Goal: Task Accomplishment & Management: Manage account settings

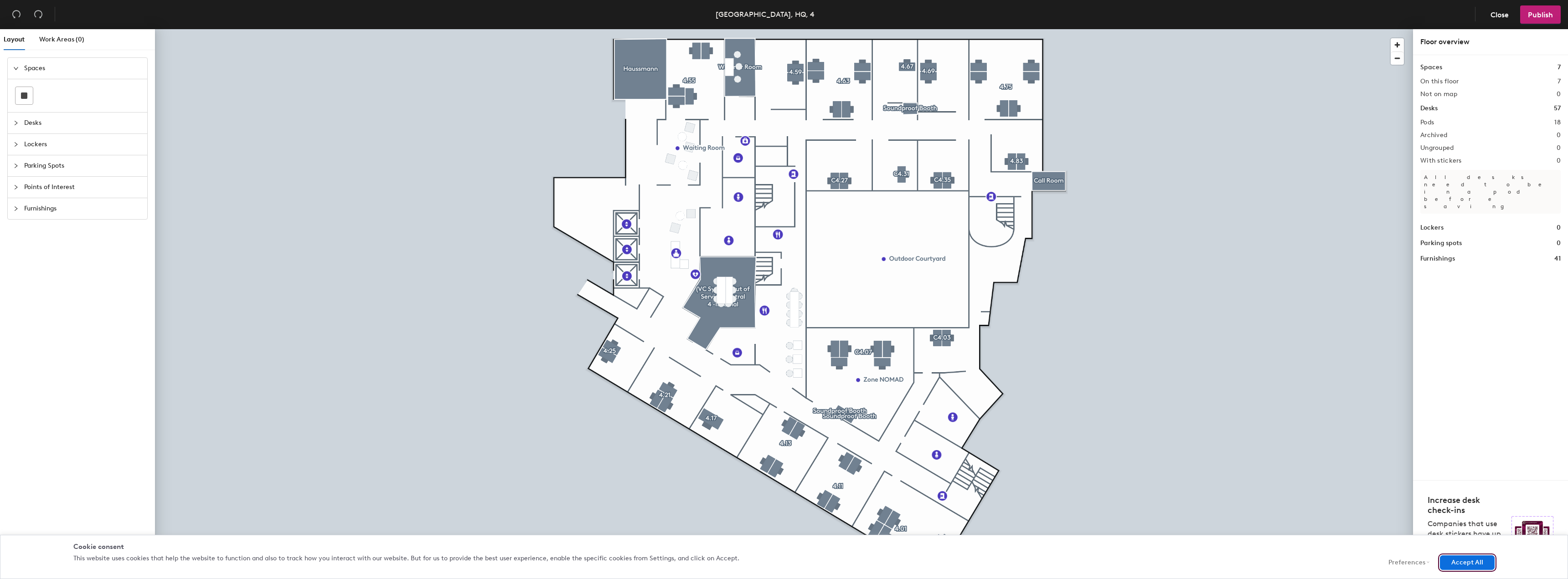
drag, startPoint x: 1486, startPoint y: 559, endPoint x: 1480, endPoint y: 553, distance: 8.5
click at [1486, 559] on button "Accept All" at bounding box center [1467, 563] width 55 height 15
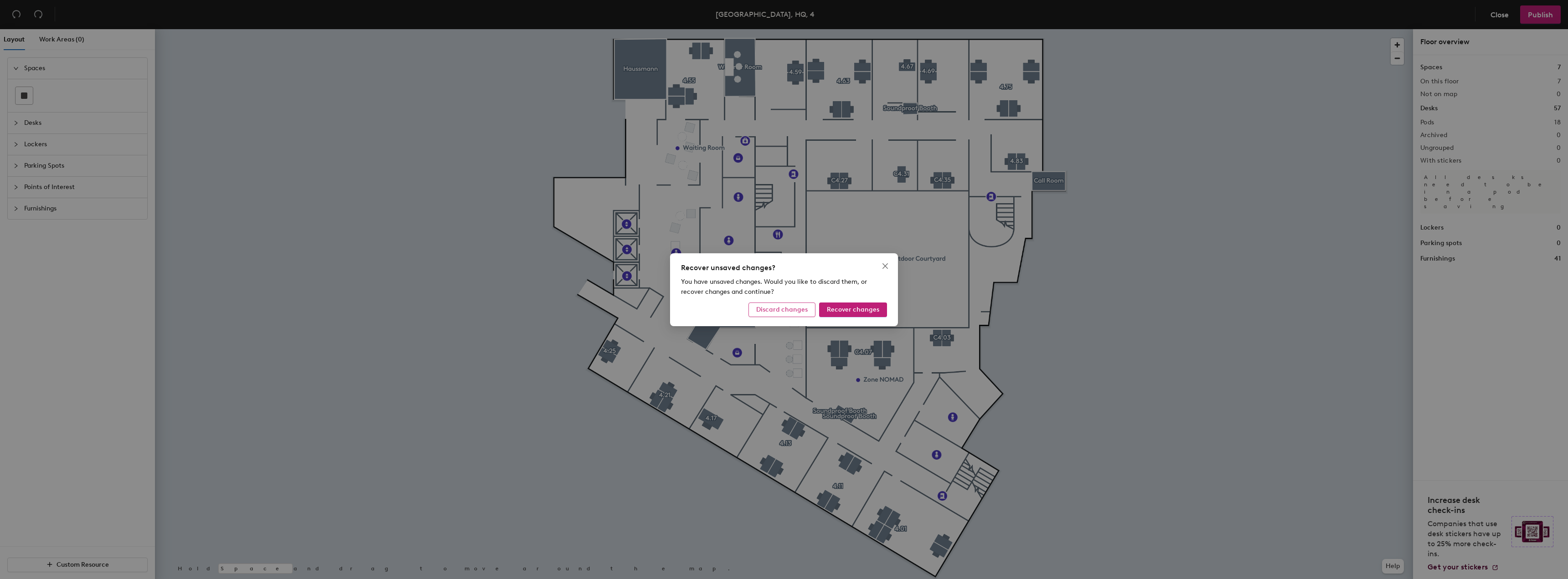
click at [794, 313] on button "Discard changes" at bounding box center [782, 310] width 67 height 15
